Goal: Information Seeking & Learning: Learn about a topic

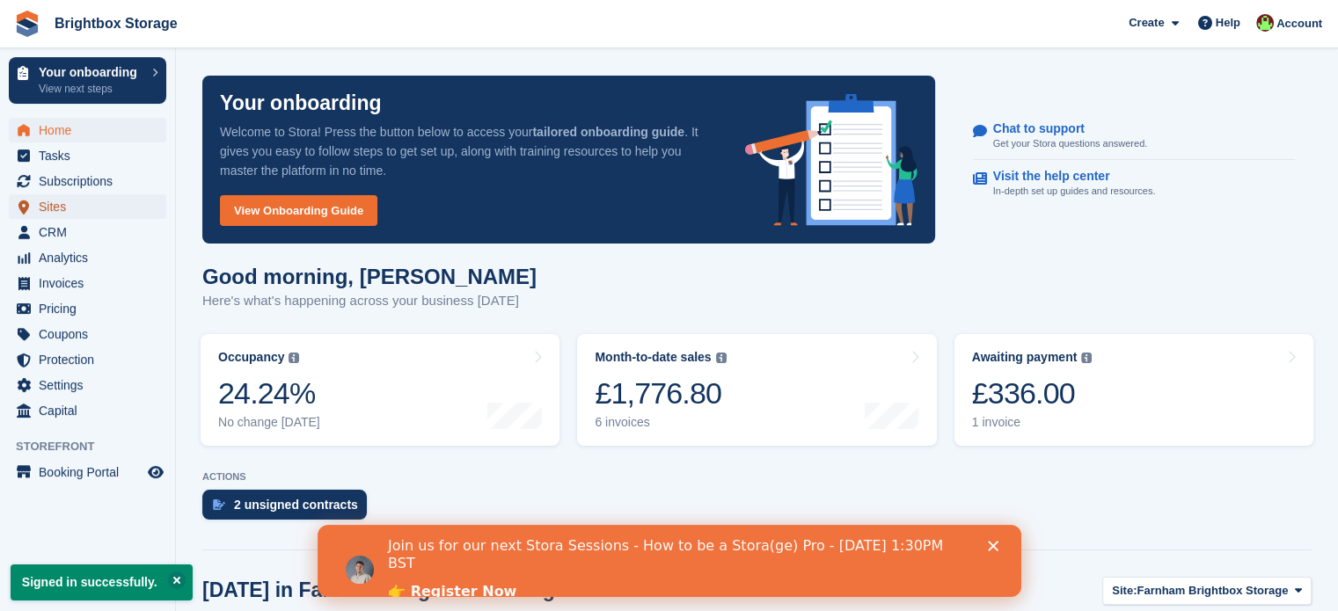
click at [67, 214] on span "Sites" at bounding box center [92, 206] width 106 height 25
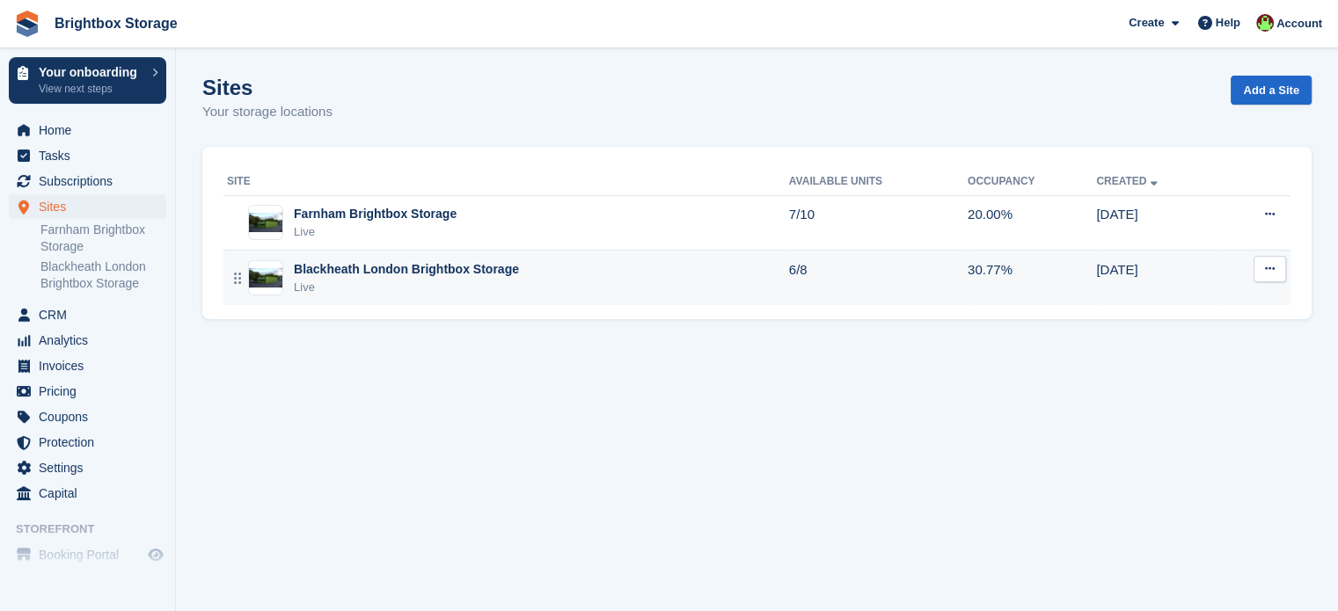
click at [459, 279] on div "Live" at bounding box center [406, 288] width 225 height 18
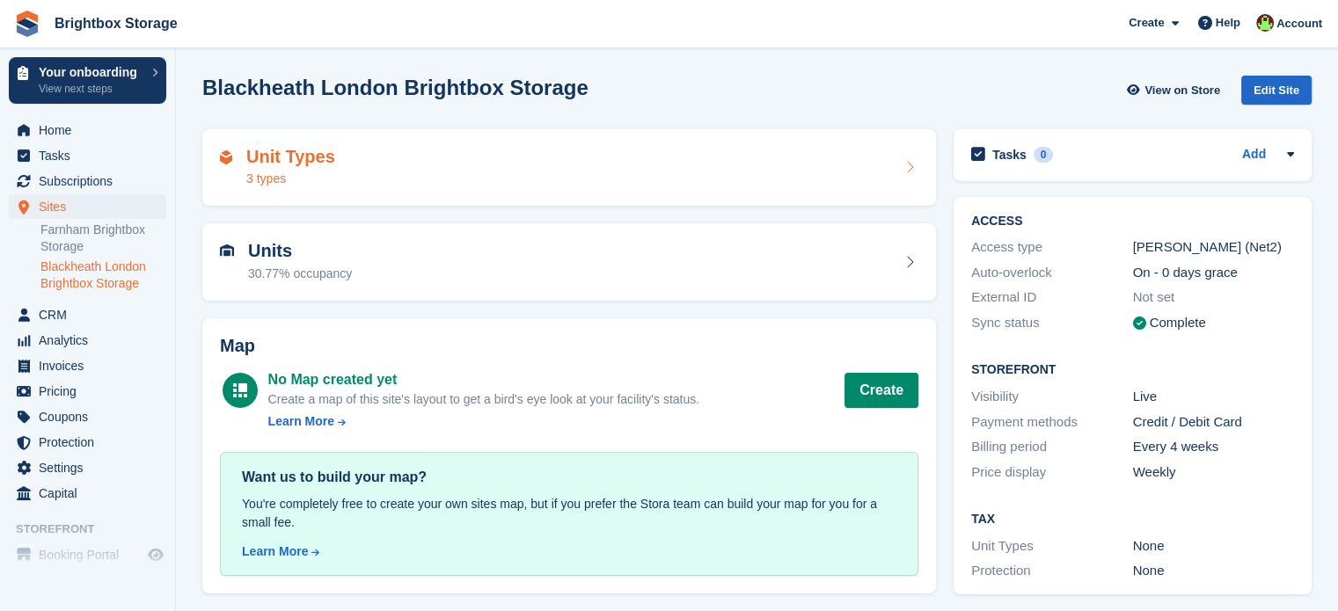
click at [528, 175] on div "Unit Types 3 types" at bounding box center [569, 168] width 699 height 42
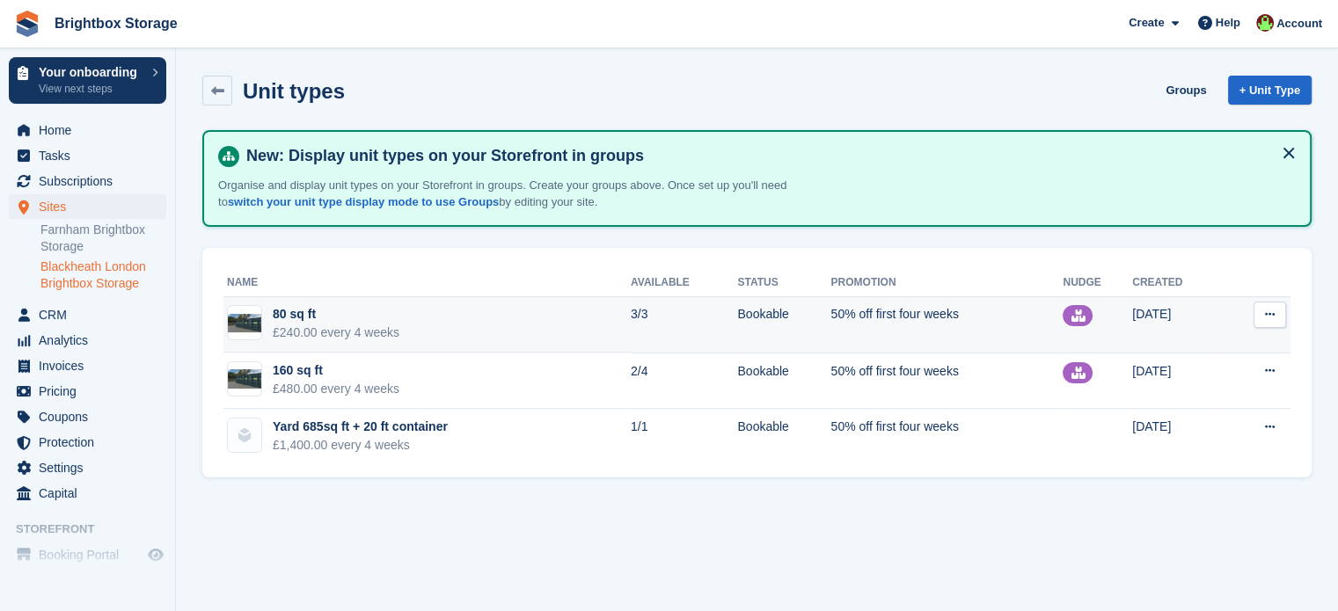
click at [591, 322] on td "80 sq ft £240.00 every 4 weeks" at bounding box center [426, 325] width 407 height 56
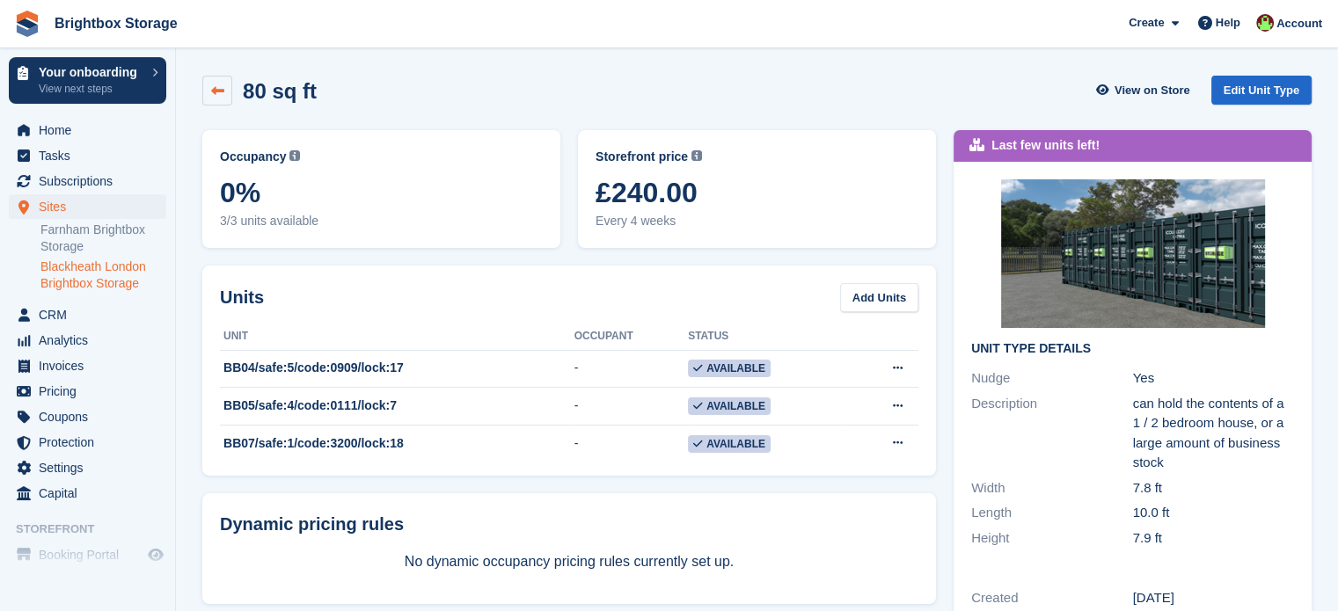
click at [212, 85] on icon at bounding box center [217, 90] width 13 height 13
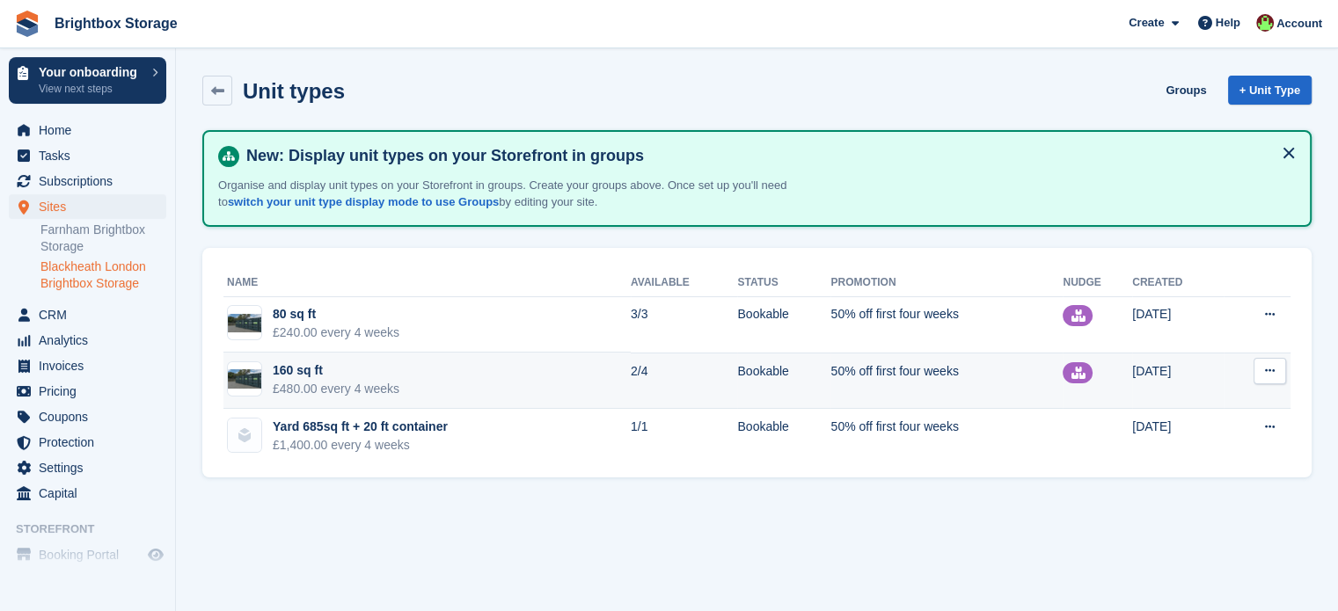
drag, startPoint x: 443, startPoint y: 391, endPoint x: 454, endPoint y: 391, distance: 10.6
click at [443, 390] on td "160 sq ft £480.00 every 4 weeks" at bounding box center [426, 381] width 407 height 56
